Goal: Task Accomplishment & Management: Manage account settings

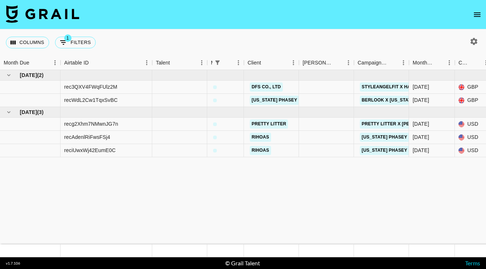
click at [480, 11] on icon "open drawer" at bounding box center [477, 14] width 9 height 9
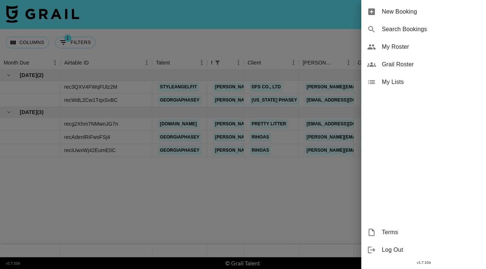
click at [416, 47] on span "My Roster" at bounding box center [431, 47] width 98 height 9
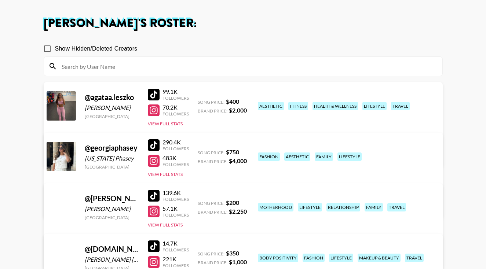
scroll to position [30, 0]
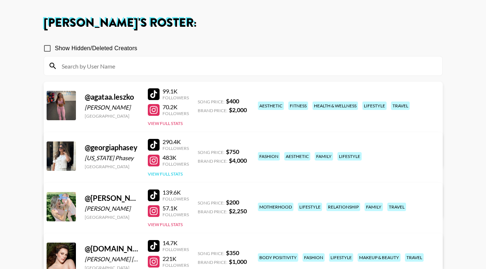
click at [170, 173] on button "View Full Stats" at bounding box center [165, 174] width 35 height 6
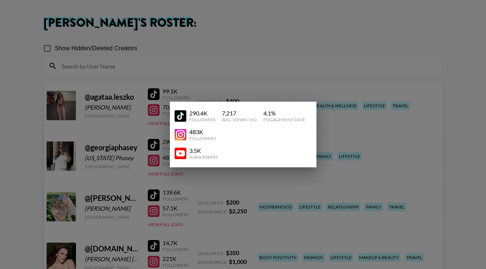
click at [245, 163] on div "3.5K Subscribers" at bounding box center [243, 153] width 137 height 19
click at [350, 157] on div at bounding box center [243, 134] width 486 height 269
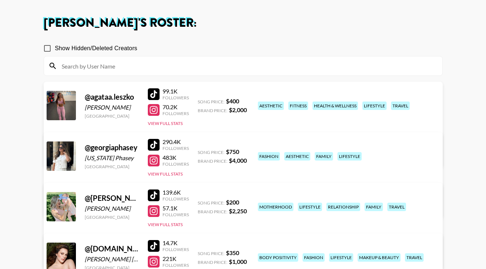
click at [246, 202] on link "View/Edit Details" at bounding box center [151, 205] width 189 height 7
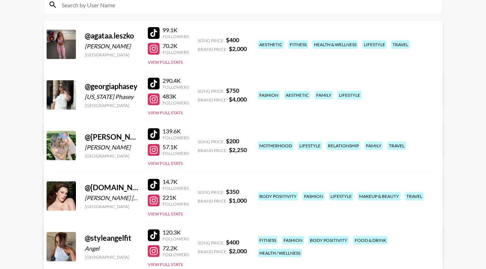
scroll to position [92, 0]
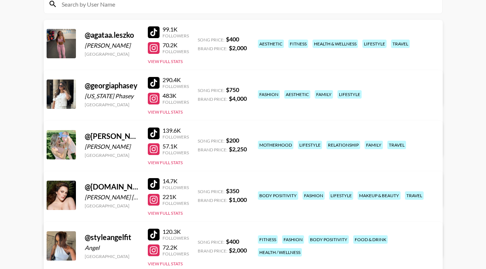
click at [246, 241] on link "View/Edit Details" at bounding box center [151, 244] width 189 height 7
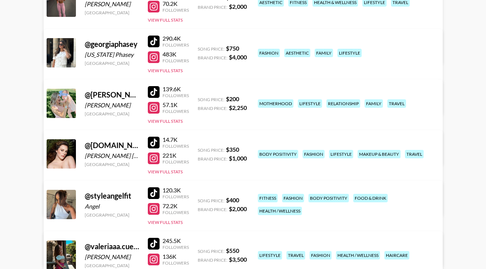
scroll to position [134, 0]
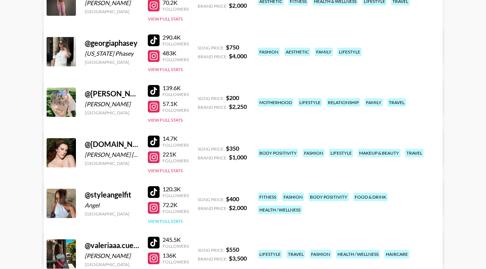
click at [179, 220] on button "View Full Stats" at bounding box center [165, 222] width 35 height 6
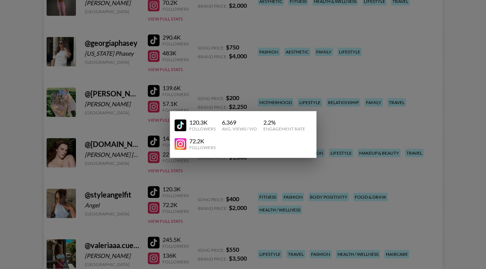
click at [337, 185] on div at bounding box center [243, 134] width 486 height 269
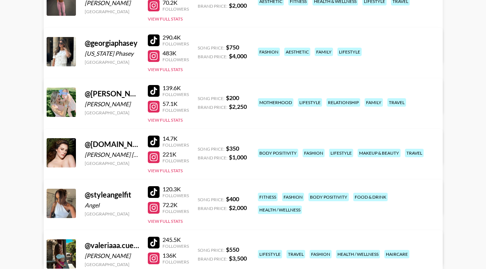
click at [246, 249] on link "View/Edit Details" at bounding box center [151, 252] width 189 height 7
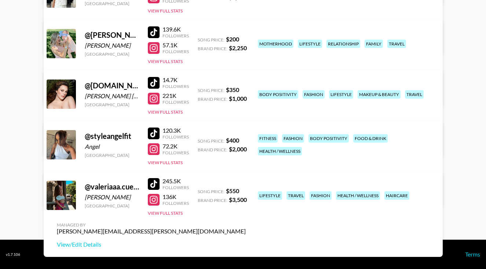
scroll to position [193, 0]
click at [158, 215] on button "View Full Stats" at bounding box center [165, 214] width 35 height 6
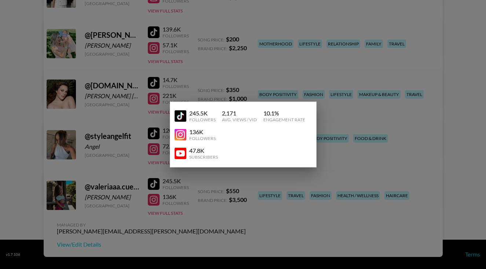
click at [304, 221] on div at bounding box center [243, 134] width 486 height 269
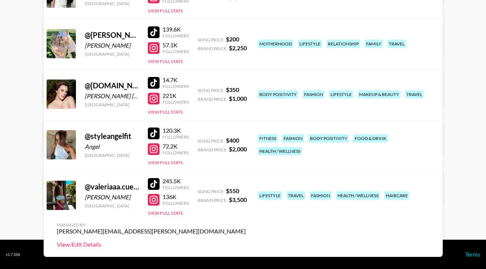
click at [246, 241] on link "View/Edit Details" at bounding box center [151, 244] width 189 height 7
click at [176, 215] on button "View Full Stats" at bounding box center [165, 214] width 35 height 6
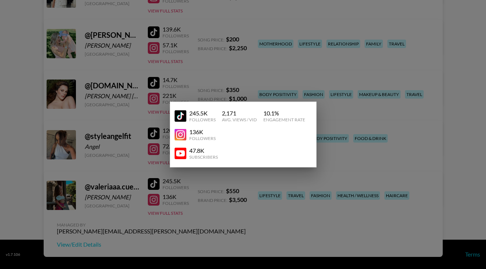
click at [320, 204] on div at bounding box center [243, 134] width 486 height 269
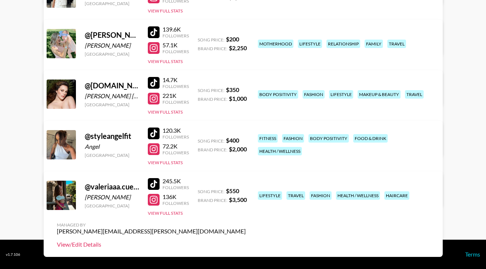
click at [246, 241] on link "View/Edit Details" at bounding box center [151, 244] width 189 height 7
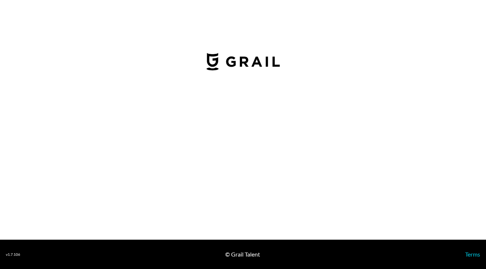
select select "USD"
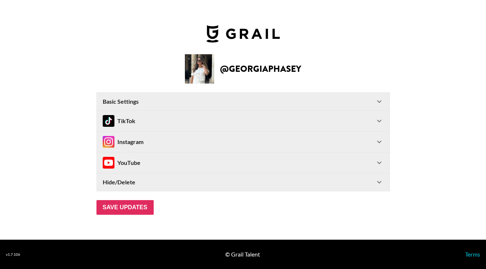
type input "[GEOGRAPHIC_DATA]"
click at [328, 116] on div "TikTok" at bounding box center [239, 121] width 272 height 12
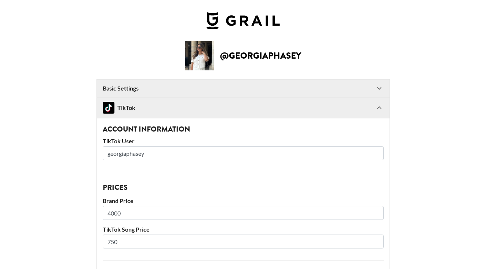
click at [113, 214] on input "4000" at bounding box center [243, 213] width 281 height 14
type input "3500"
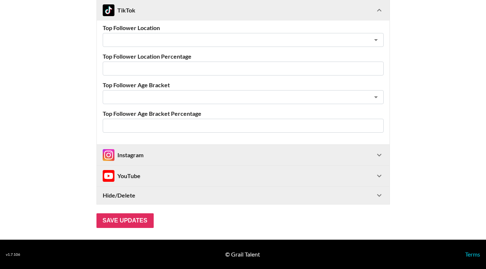
scroll to position [317, 0]
click at [118, 221] on input "Save Updates" at bounding box center [124, 220] width 57 height 15
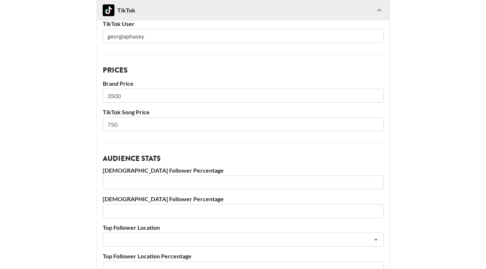
scroll to position [267, 0]
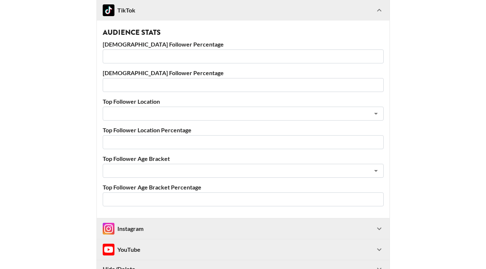
click at [160, 230] on div "Instagram" at bounding box center [239, 229] width 272 height 12
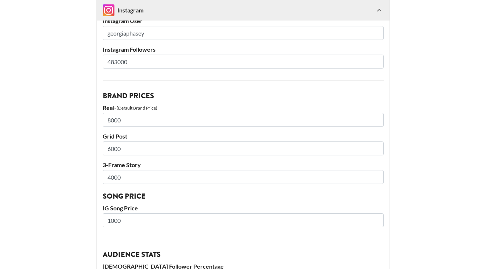
scroll to position [511, 0]
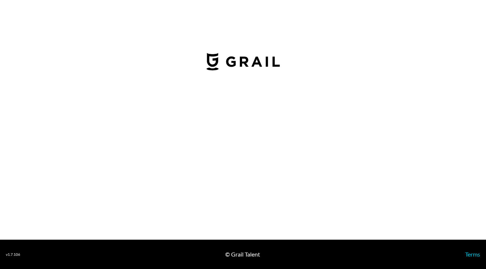
select select "USD"
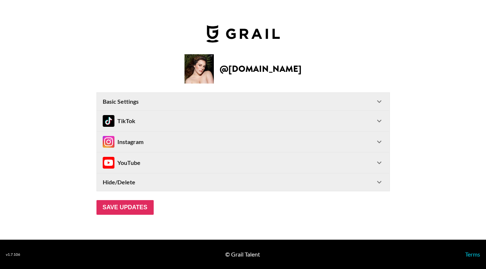
click at [227, 121] on div "TikTok" at bounding box center [239, 121] width 272 height 12
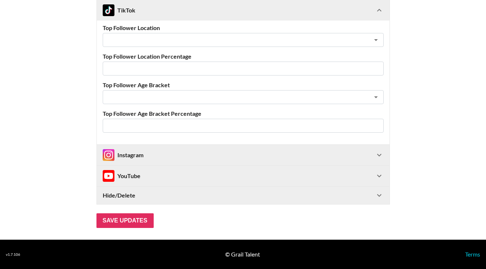
scroll to position [317, 0]
click at [222, 153] on div "Instagram" at bounding box center [239, 155] width 272 height 12
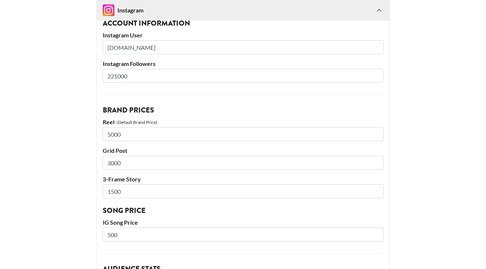
scroll to position [480, 0]
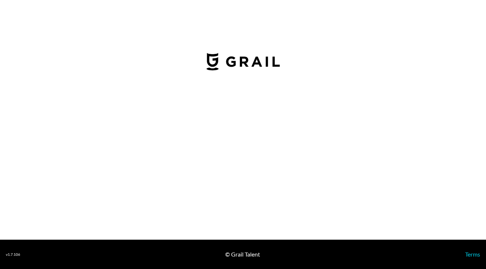
select select "USD"
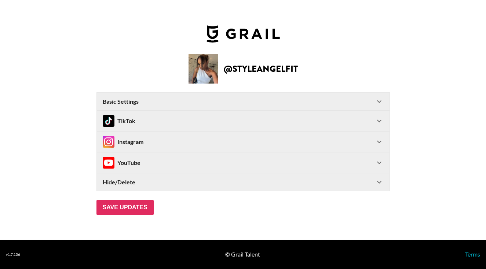
type input "United Kingdom"
click at [223, 145] on div "Instagram" at bounding box center [239, 142] width 272 height 12
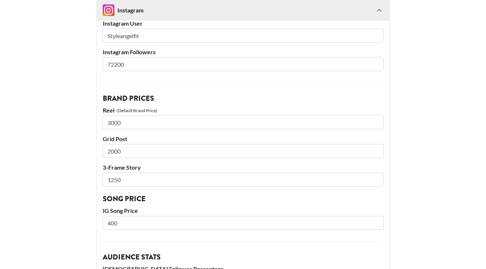
scroll to position [140, 0]
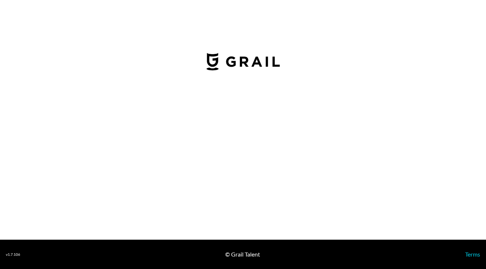
select select "USD"
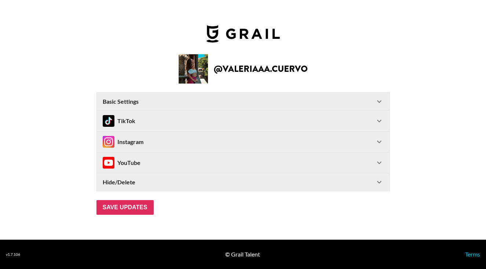
click at [225, 138] on div "Instagram" at bounding box center [239, 142] width 272 height 12
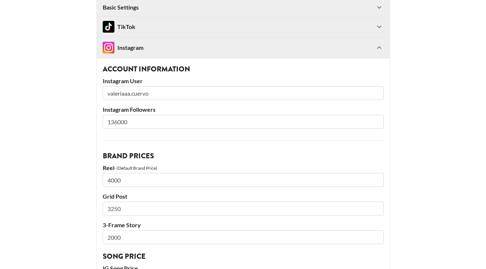
scroll to position [118, 0]
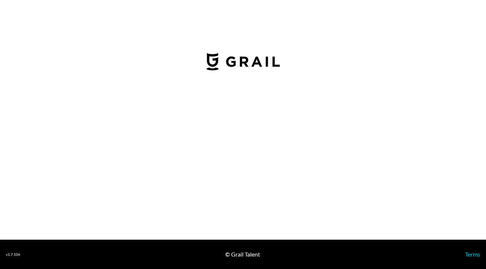
select select "USD"
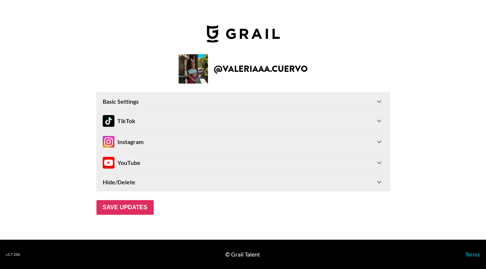
click at [236, 123] on div "TikTok" at bounding box center [239, 121] width 272 height 12
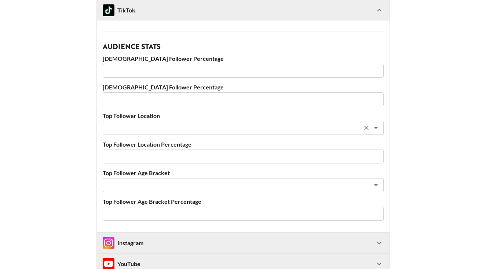
scroll to position [268, 0]
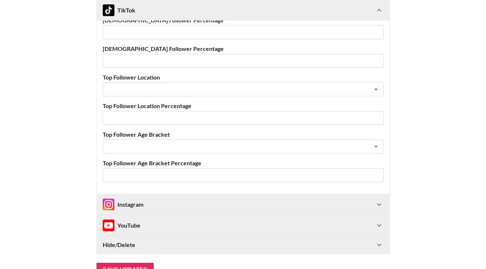
click at [226, 203] on div "Instagram" at bounding box center [239, 205] width 272 height 12
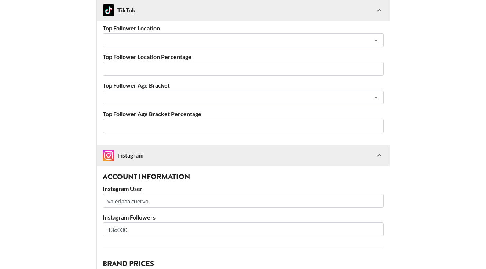
scroll to position [375, 0]
